Goal: Task Accomplishment & Management: Use online tool/utility

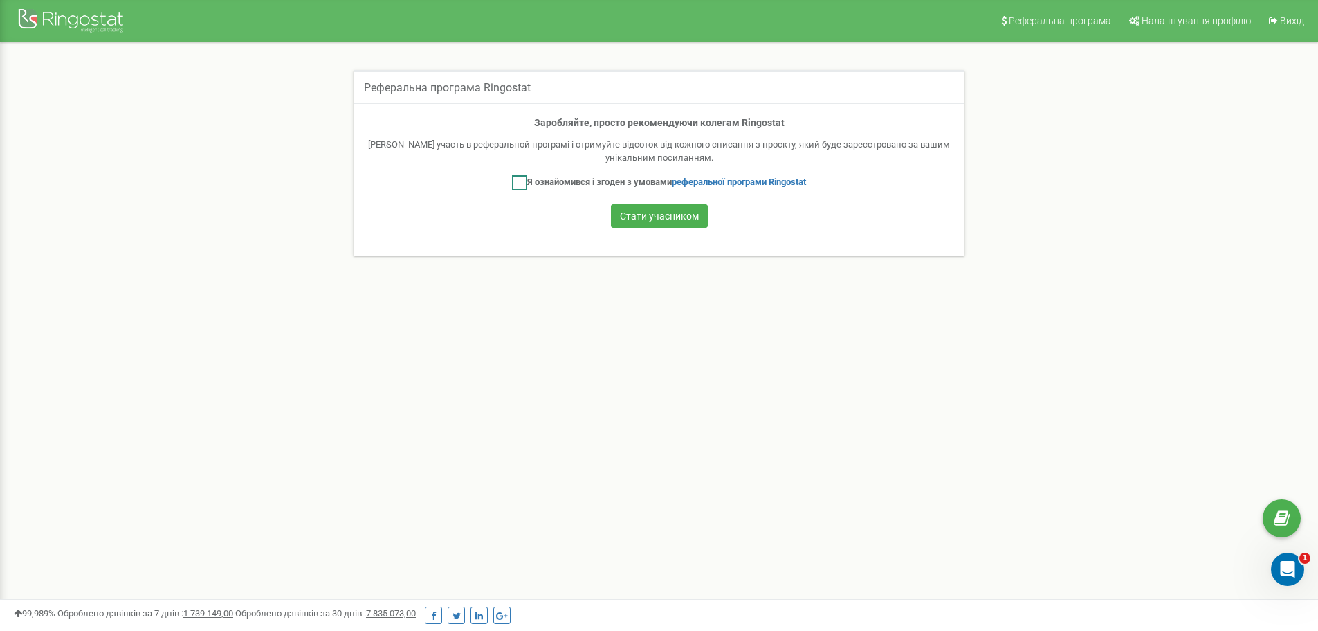
click at [518, 183] on ins at bounding box center [519, 182] width 15 height 15
checkbox input "true"
click at [657, 211] on button "Стати учасником" at bounding box center [659, 216] width 97 height 24
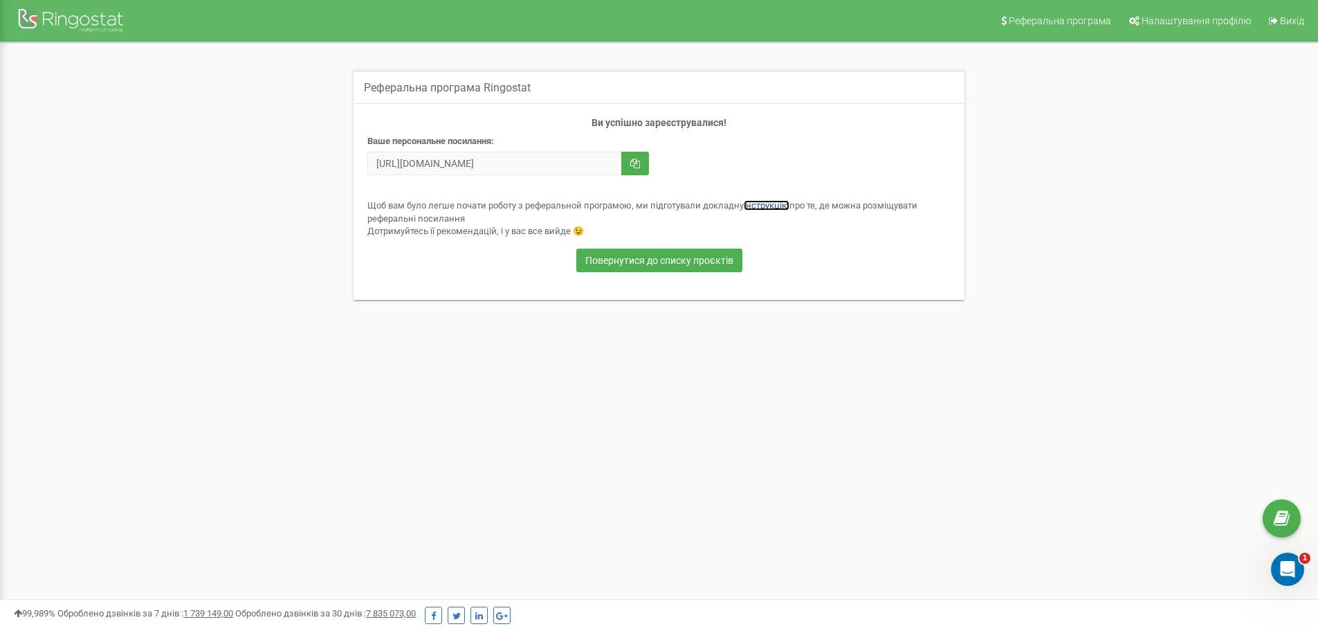
click at [772, 208] on link "інструкцію" at bounding box center [767, 205] width 46 height 10
click at [1278, 573] on div "Открыть службу сообщений Intercom" at bounding box center [1286, 567] width 46 height 46
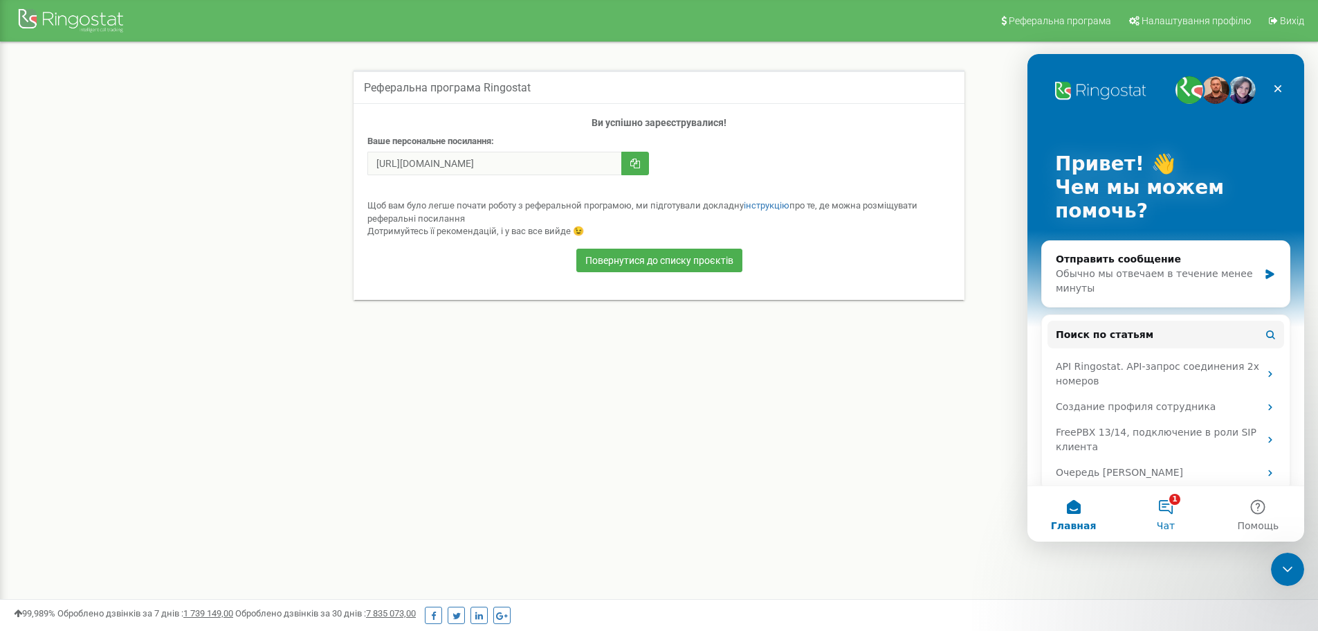
click at [1161, 511] on button "1 Чат" at bounding box center [1166, 513] width 92 height 55
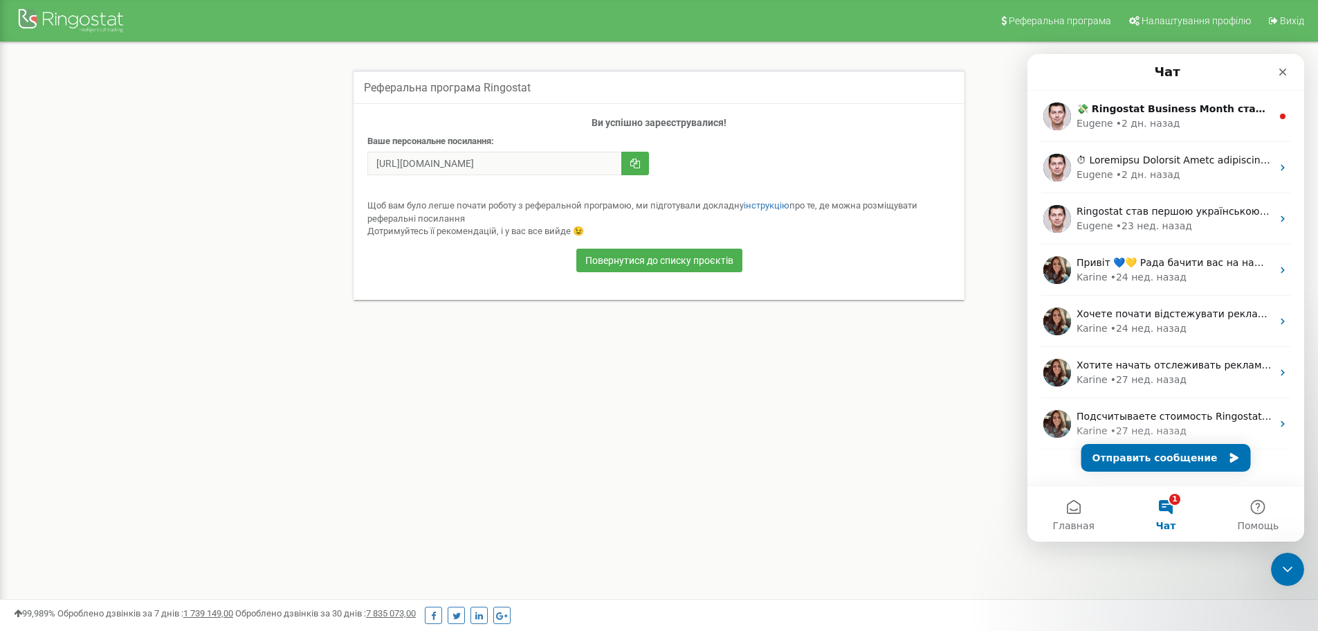
click at [588, 357] on div "Реферальна програма Налаштування профілю Вихід Реферальна програма Ringostat Ви…" at bounding box center [659, 415] width 1318 height 831
click at [433, 208] on div "Щоб вам було легше почати роботу з реферальной програмою, ми підготували доклад…" at bounding box center [659, 218] width 583 height 39
click at [632, 167] on button "button" at bounding box center [636, 164] width 28 height 24
click at [1282, 76] on icon "Закрыть" at bounding box center [1283, 71] width 11 height 11
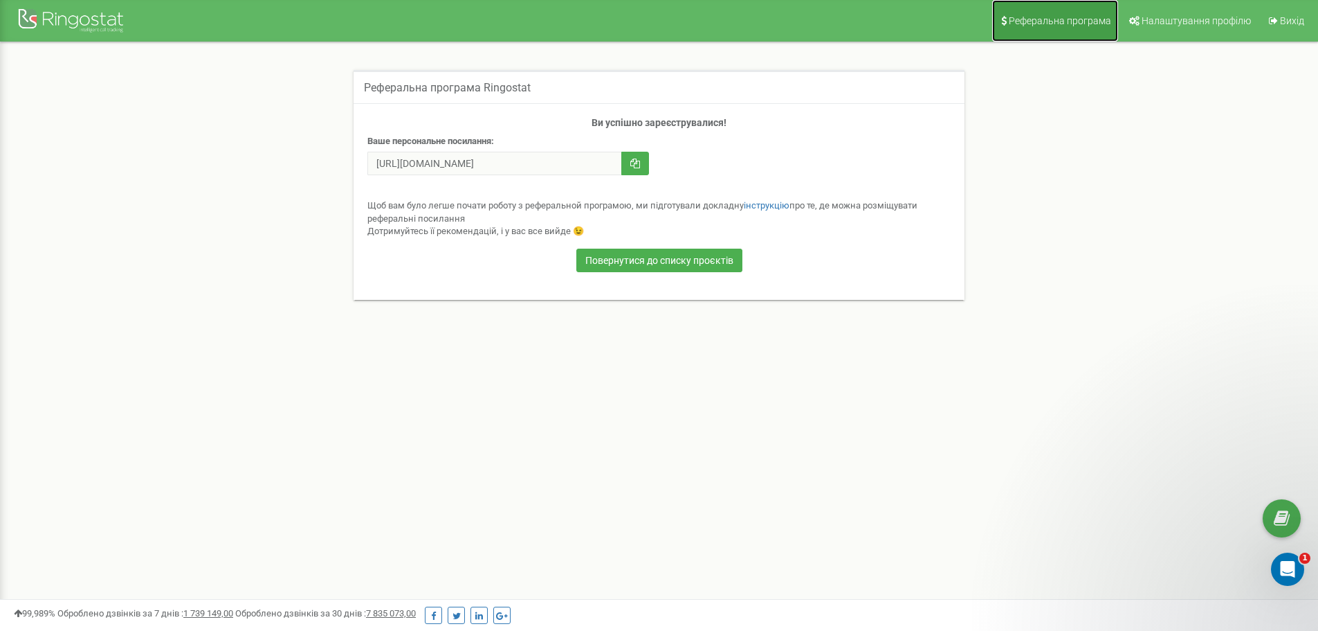
click at [1063, 19] on span "Реферальна програма" at bounding box center [1060, 20] width 102 height 11
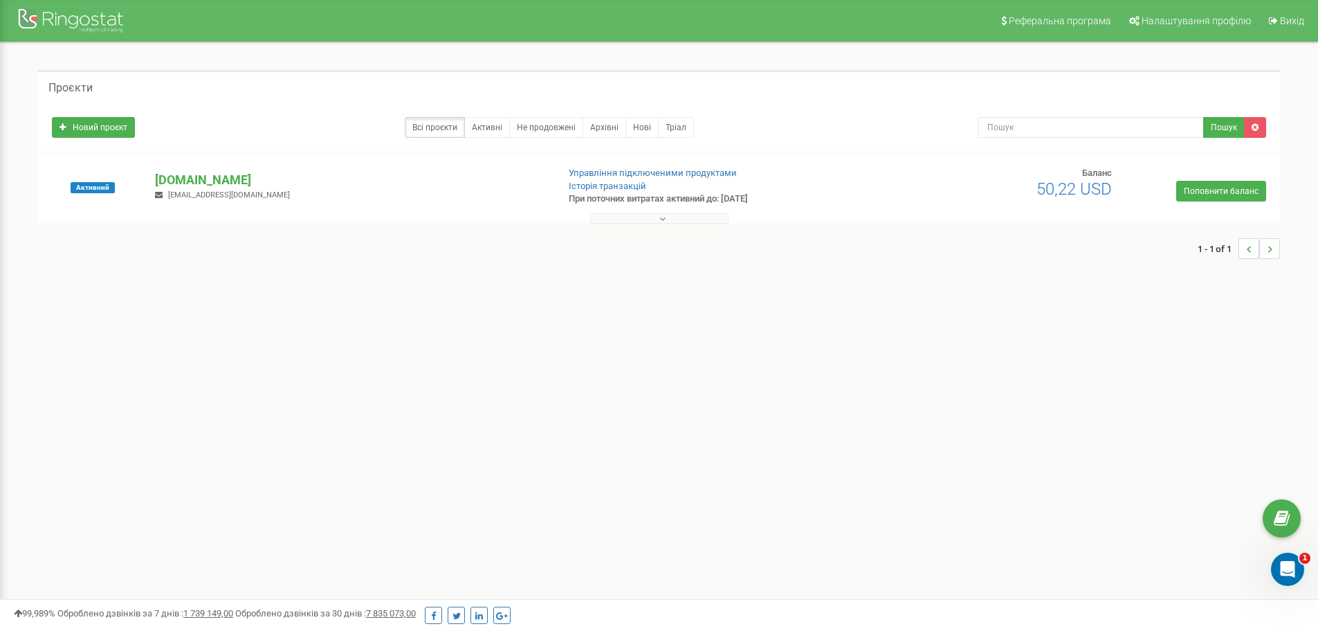
click at [664, 221] on icon at bounding box center [663, 219] width 6 height 10
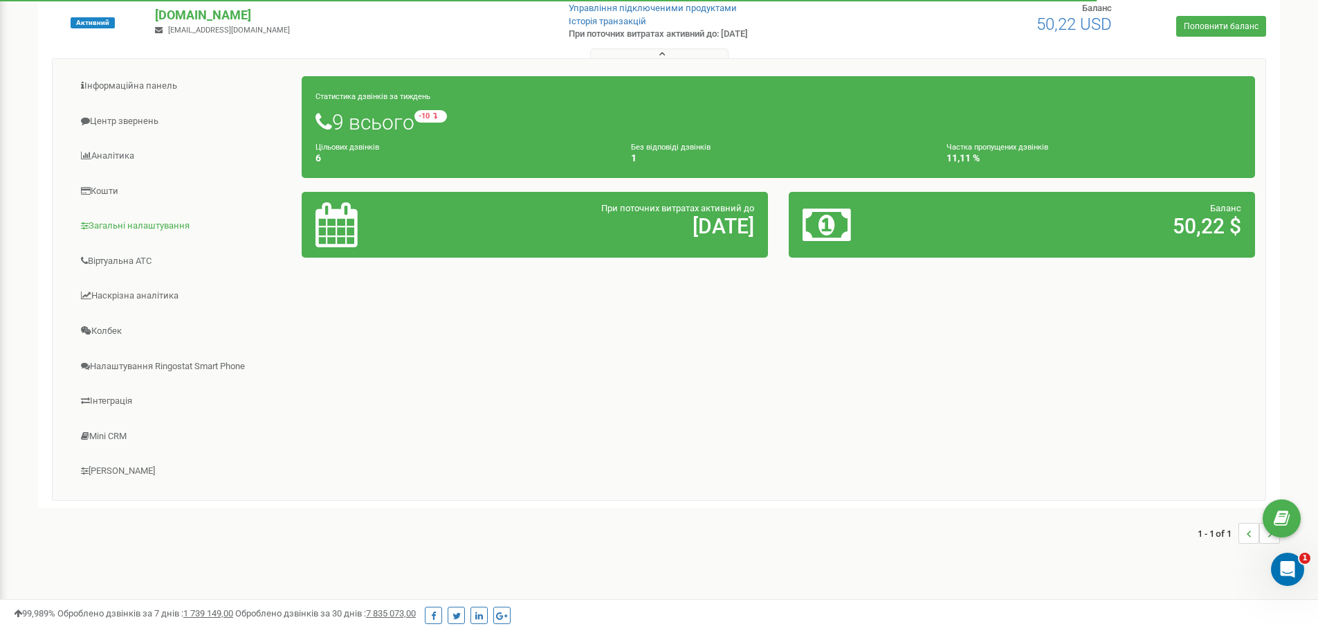
scroll to position [200, 0]
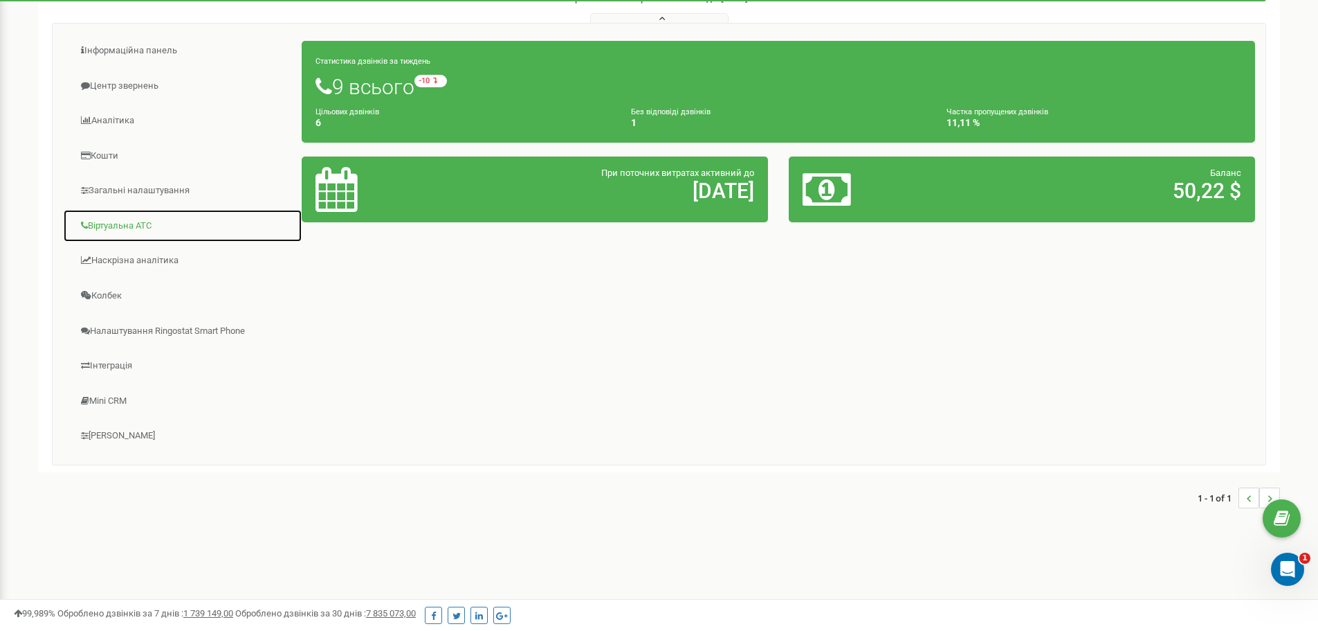
click at [114, 226] on link "Віртуальна АТС" at bounding box center [182, 226] width 239 height 34
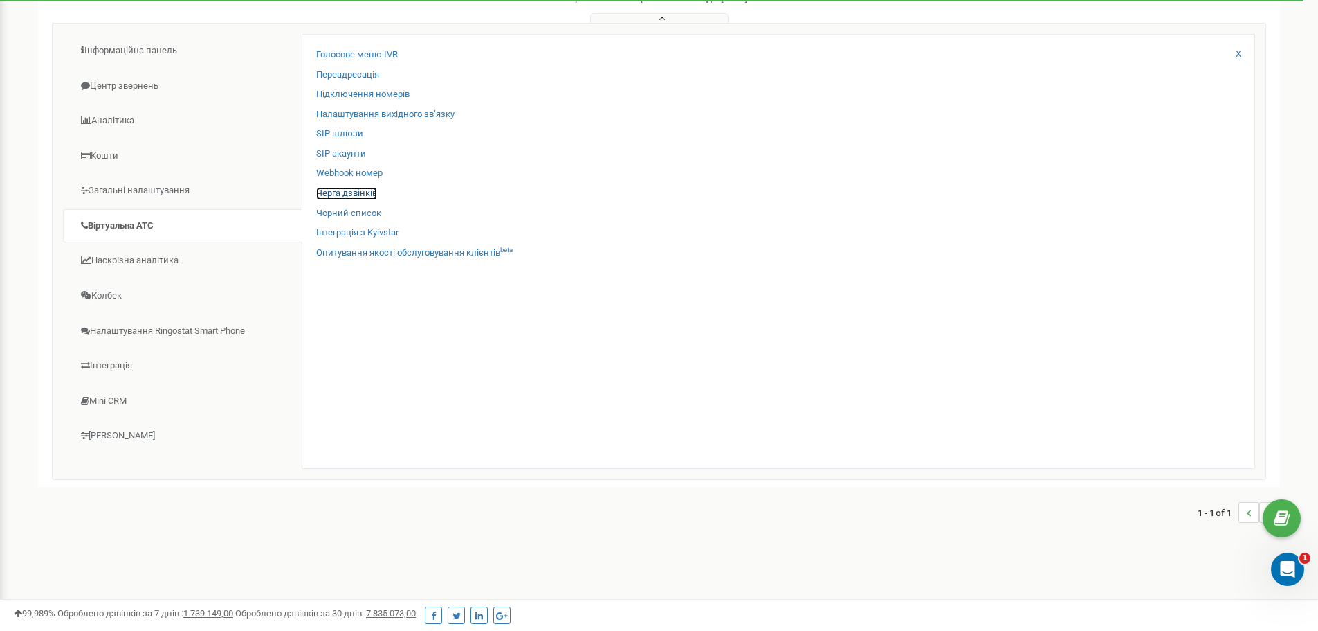
click at [345, 193] on link "Черга дзвінків" at bounding box center [346, 193] width 61 height 13
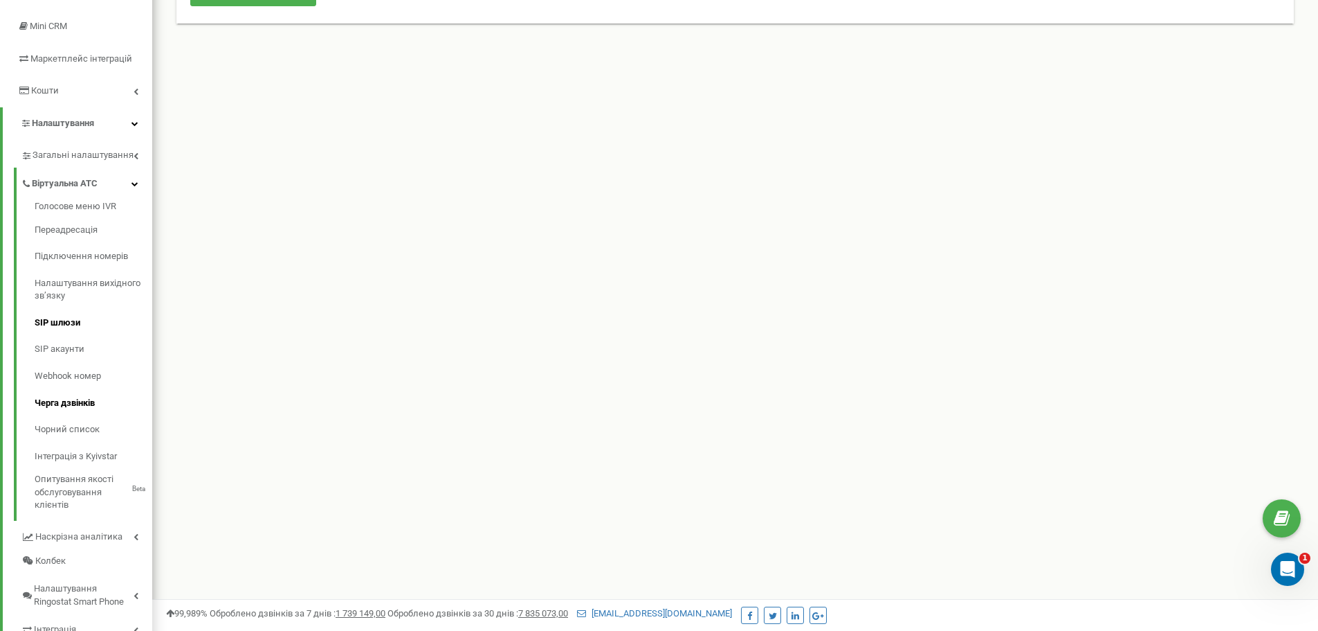
scroll to position [208, 0]
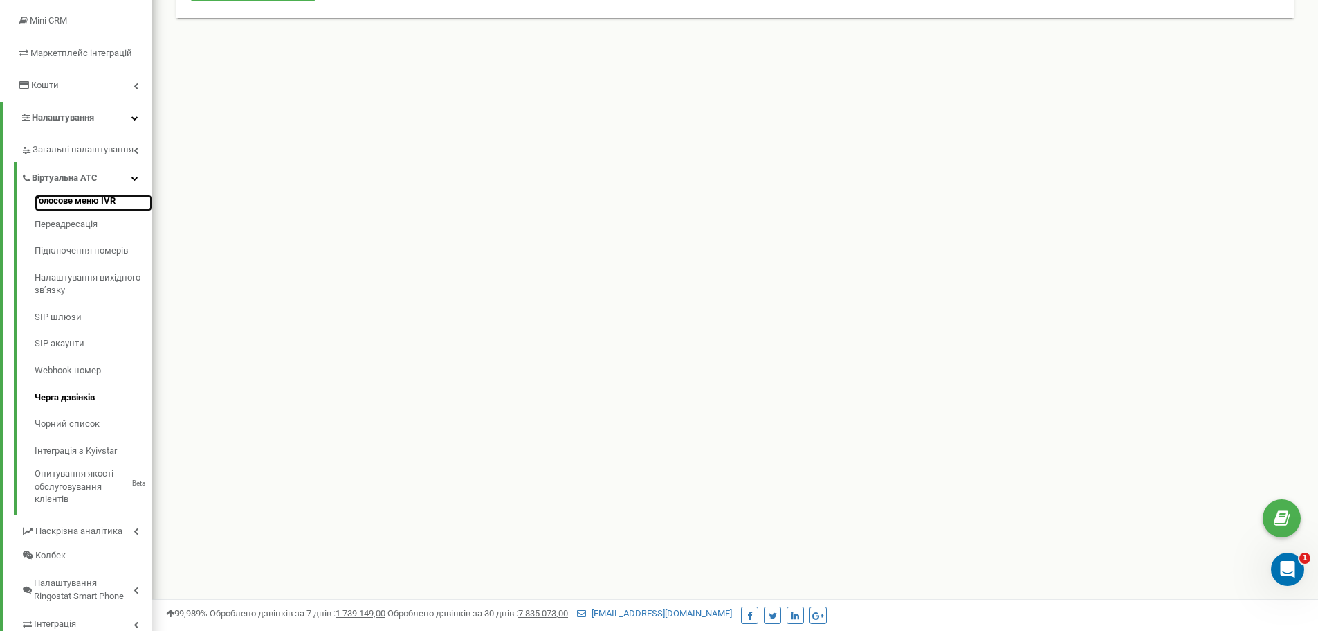
click at [109, 197] on link "Голосове меню IVR" at bounding box center [94, 202] width 118 height 17
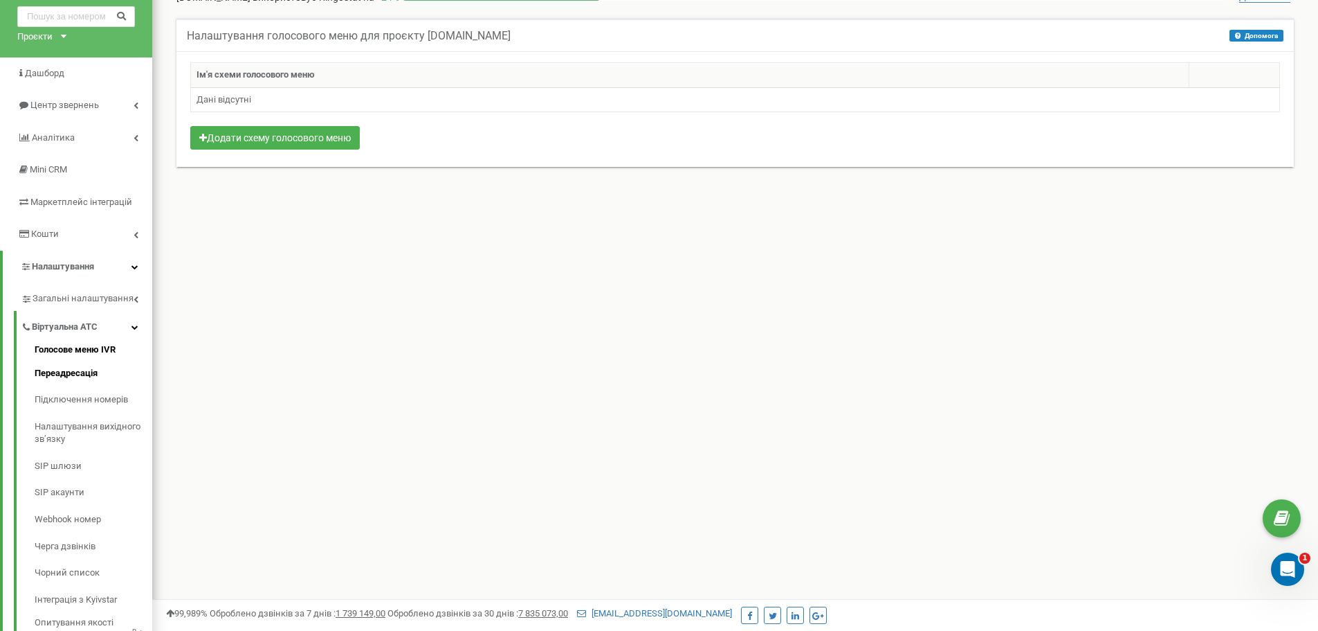
scroll to position [275, 0]
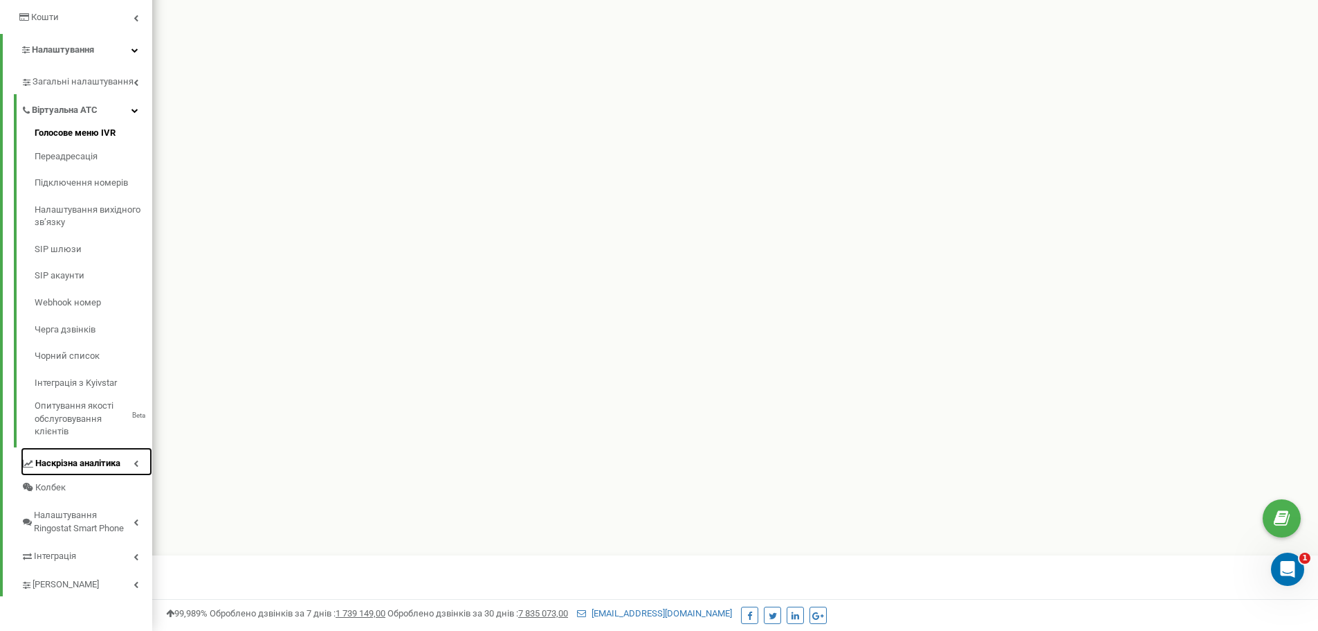
click at [140, 464] on link "Наскрізна аналітика" at bounding box center [86, 461] width 131 height 28
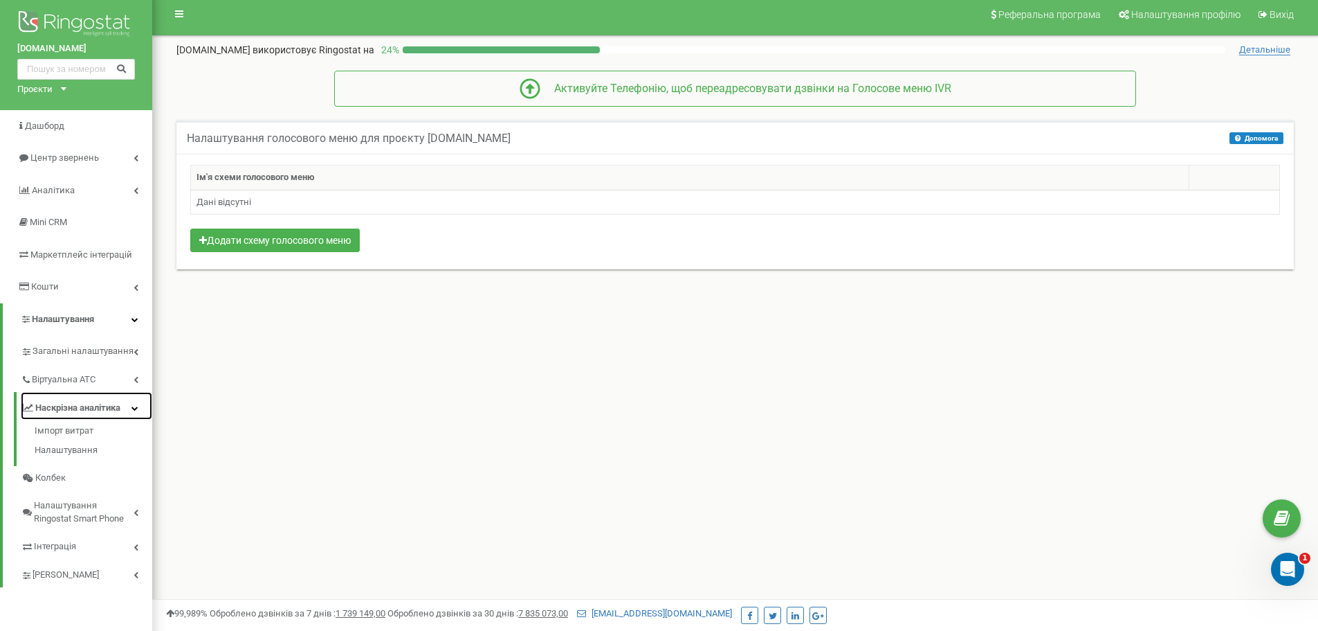
scroll to position [0, 0]
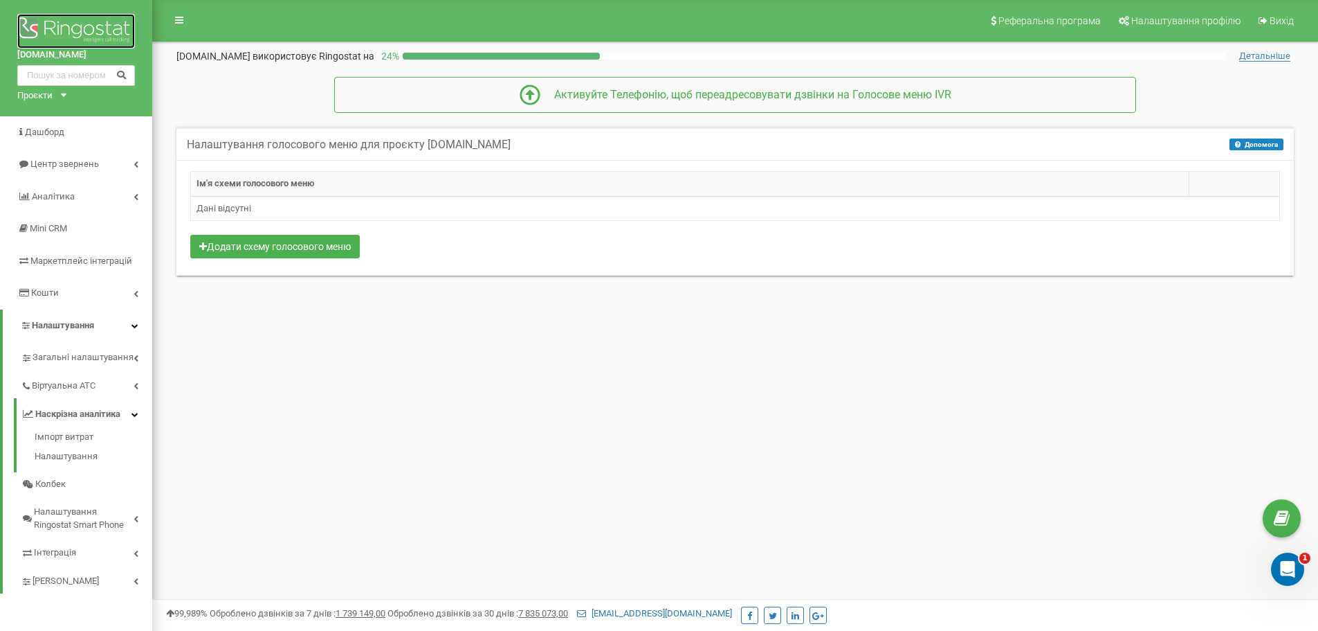
click at [58, 24] on img at bounding box center [76, 31] width 118 height 35
